Goal: Task Accomplishment & Management: Manage account settings

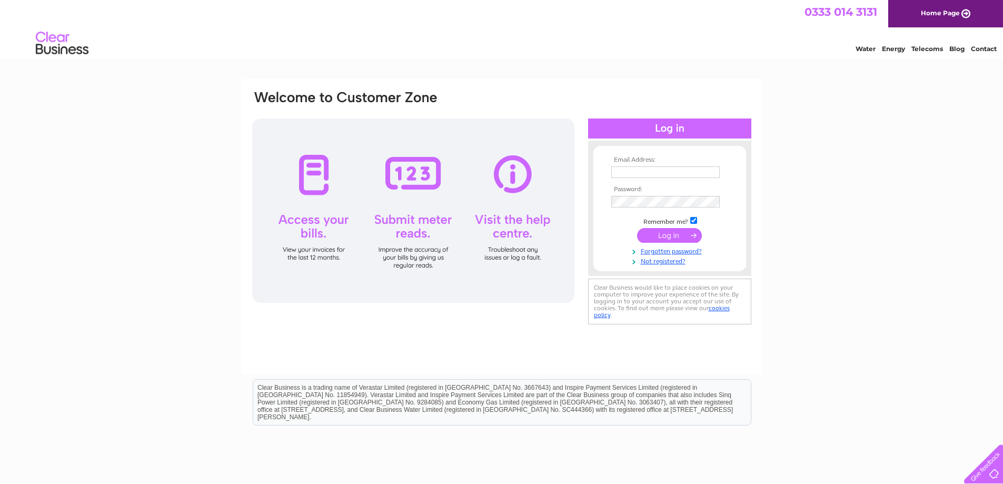
type input "graemetheraplay@aol.com"
click at [660, 230] on input "submit" at bounding box center [669, 235] width 65 height 15
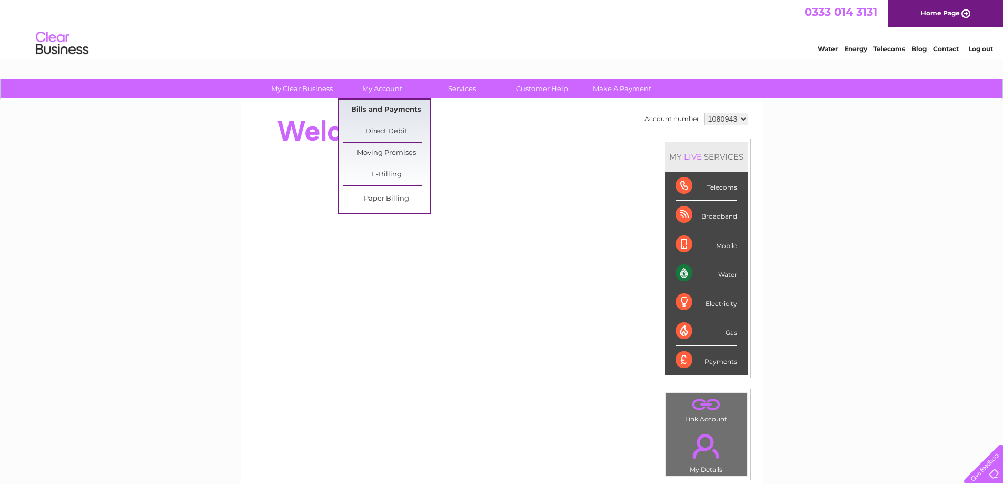
click at [393, 107] on link "Bills and Payments" at bounding box center [386, 110] width 87 height 21
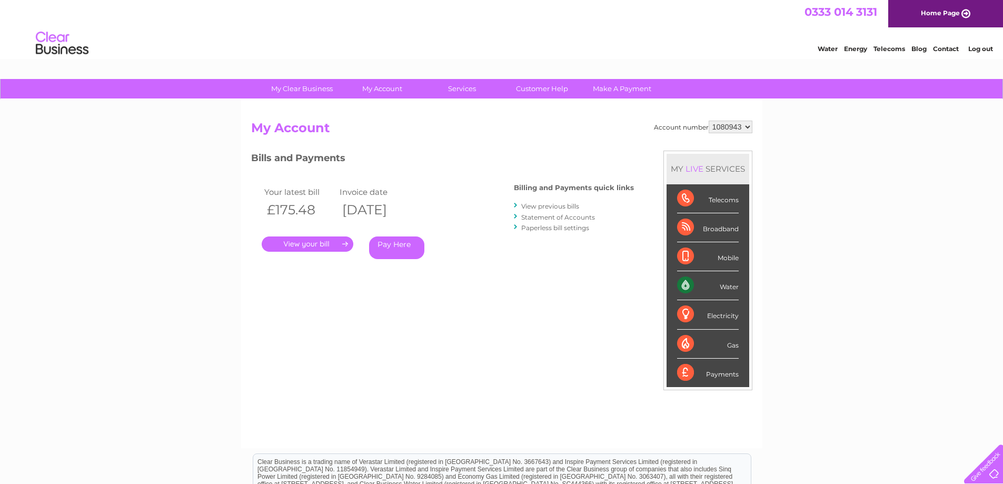
click at [308, 245] on link "." at bounding box center [308, 243] width 92 height 15
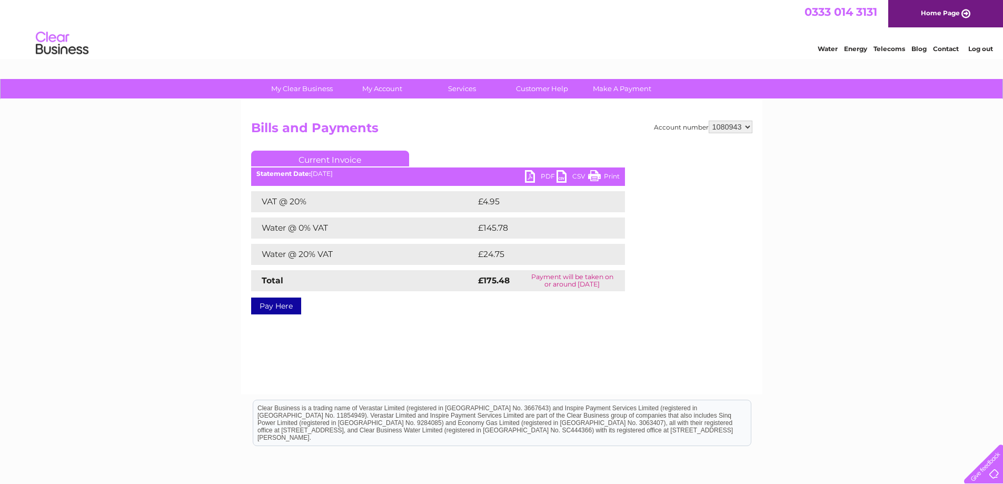
click at [532, 172] on link "PDF" at bounding box center [541, 177] width 32 height 15
click at [976, 48] on link "Log out" at bounding box center [981, 49] width 25 height 8
